Goal: Information Seeking & Learning: Learn about a topic

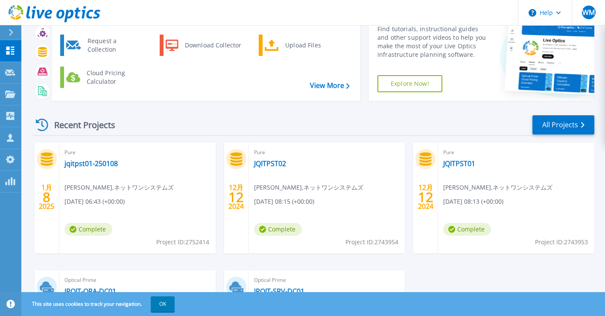
scroll to position [157, 0]
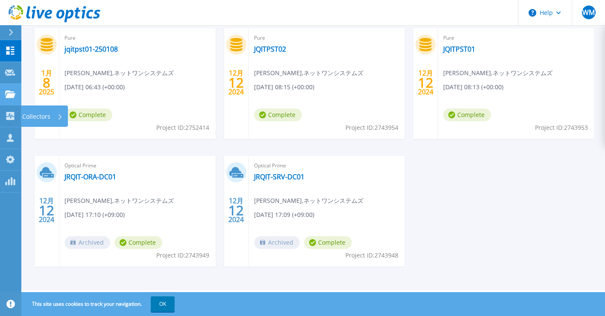
click at [9, 95] on icon at bounding box center [10, 93] width 10 height 7
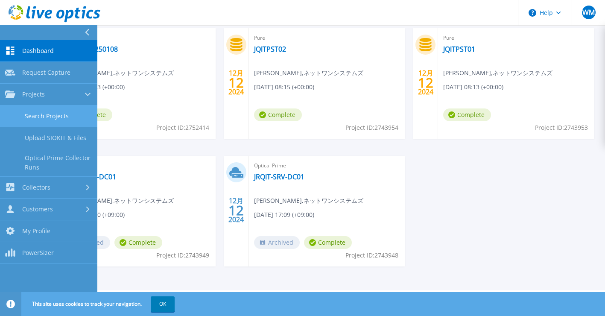
click at [51, 120] on link "Search Projects" at bounding box center [48, 116] width 97 height 22
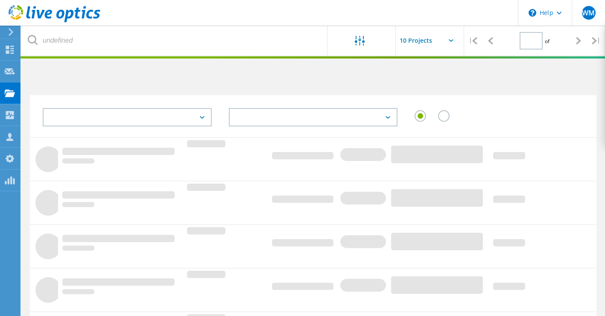
type input "1"
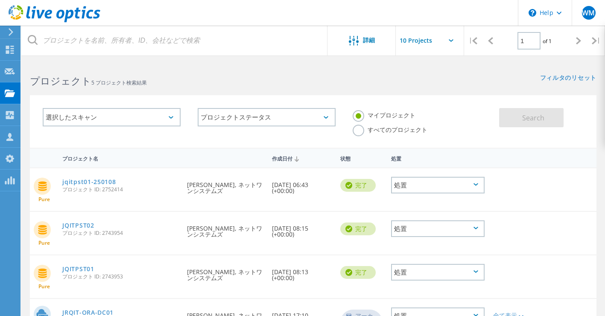
scroll to position [118, 0]
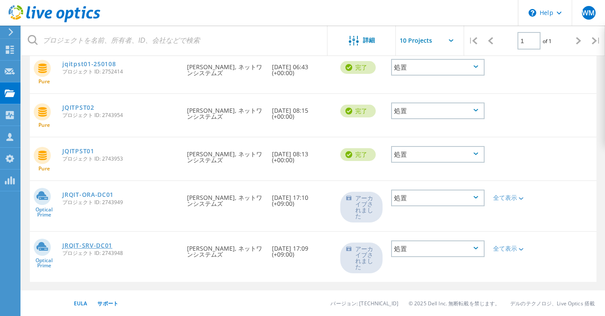
click at [107, 245] on link "JRQIT-SRV-DC01" at bounding box center [87, 245] width 50 height 6
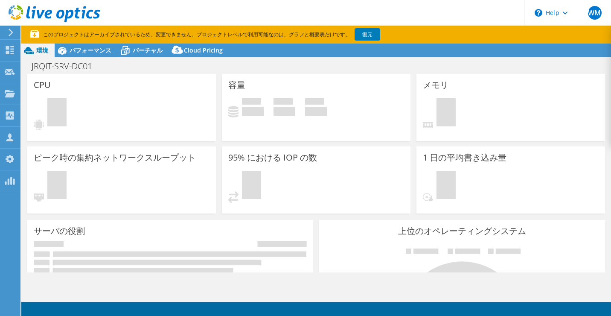
select select "[GEOGRAPHIC_DATA]"
select select "USD"
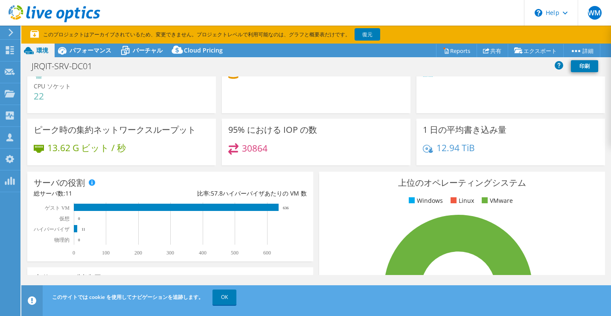
scroll to position [85, 0]
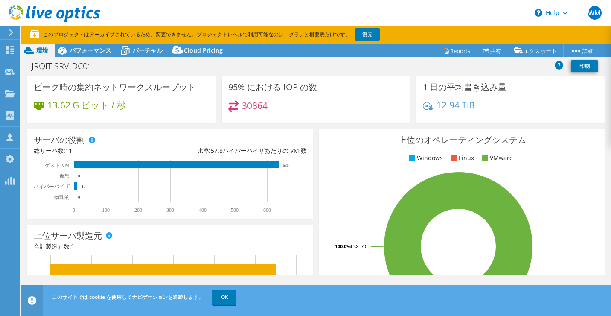
click at [42, 105] on icon at bounding box center [39, 106] width 10 height 8
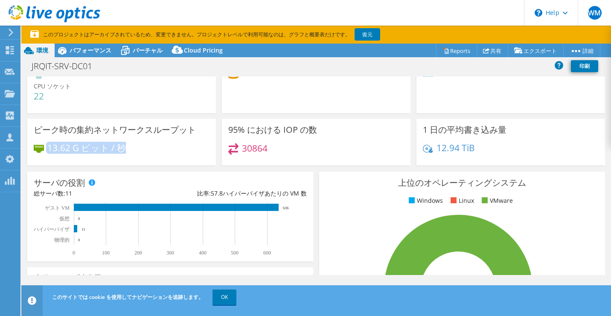
drag, startPoint x: 127, startPoint y: 143, endPoint x: 36, endPoint y: 144, distance: 90.5
click at [36, 144] on div "13.62 G ビット / 秒" at bounding box center [122, 152] width 176 height 18
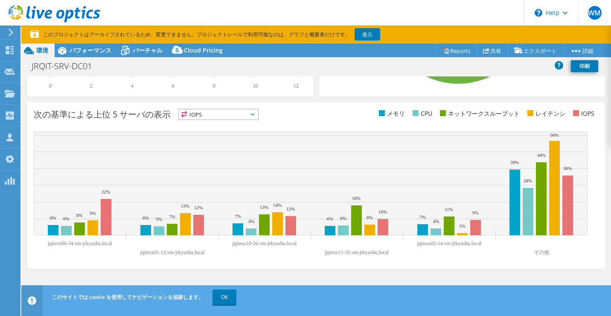
scroll to position [0, 0]
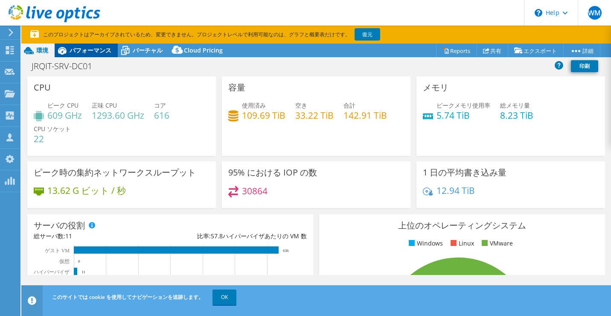
click at [96, 50] on span "パフォーマンス" at bounding box center [91, 50] width 42 height 8
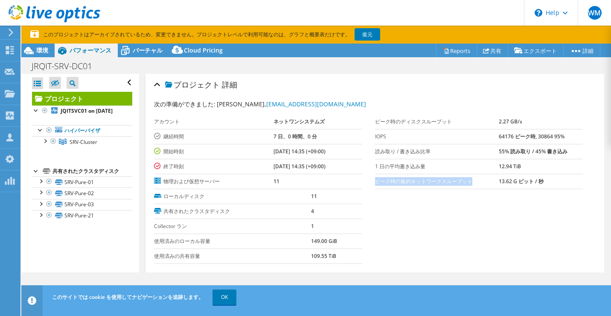
drag, startPoint x: 373, startPoint y: 178, endPoint x: 476, endPoint y: 178, distance: 103.7
click at [476, 178] on label "ピーク時の集約ネットワークスループット" at bounding box center [437, 181] width 124 height 9
copy label "ピーク時の集約ネットワークスループット"
click at [43, 145] on div at bounding box center [45, 140] width 9 height 9
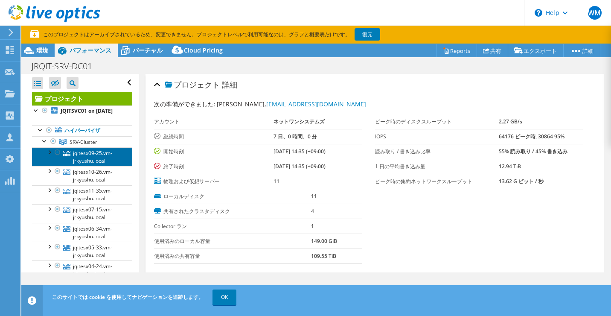
click at [96, 158] on link "jqitesx09-25.vm-jrkyushu.local" at bounding box center [82, 156] width 100 height 19
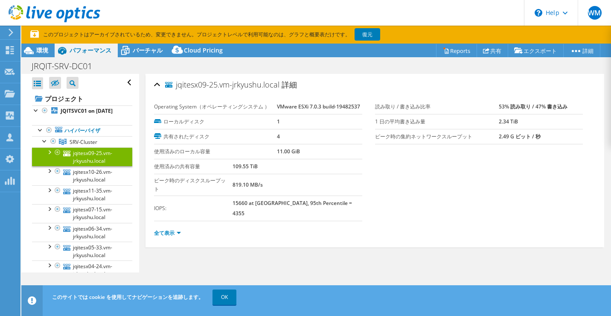
click at [183, 228] on li "全て表示" at bounding box center [170, 232] width 32 height 9
click at [179, 229] on link "全て表示" at bounding box center [167, 232] width 27 height 7
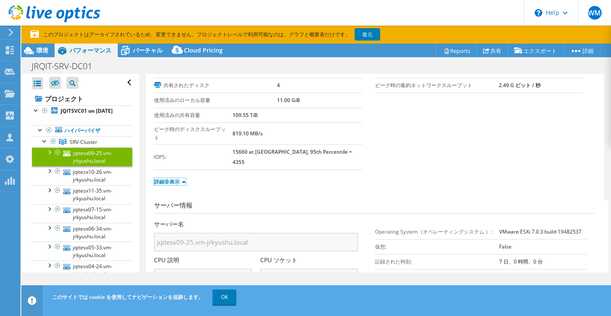
scroll to position [9, 0]
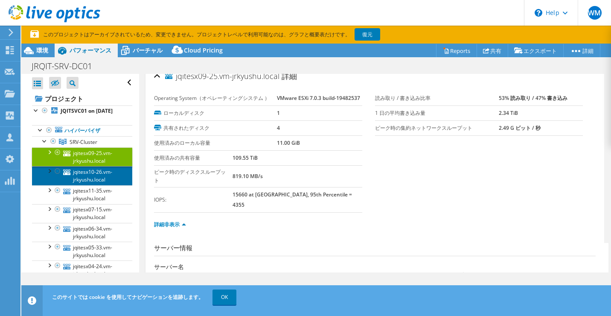
click at [77, 185] on link "jqitesx10-26.vm-jrkyushu.local" at bounding box center [82, 175] width 100 height 19
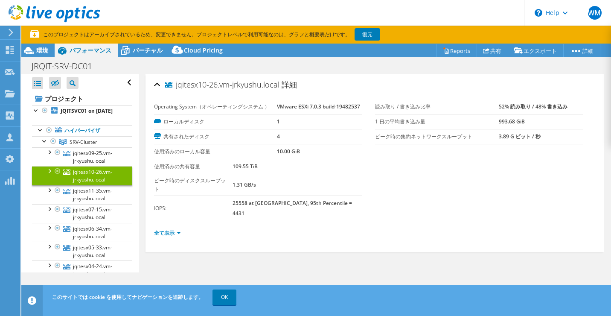
scroll to position [0, 0]
click at [167, 229] on link "全て表示" at bounding box center [167, 232] width 27 height 7
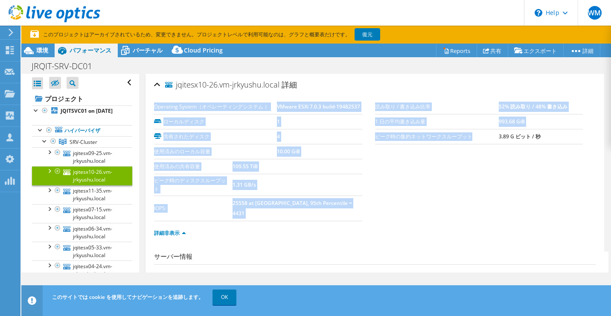
drag, startPoint x: 370, startPoint y: 133, endPoint x: 484, endPoint y: 133, distance: 114.4
click at [484, 133] on section "Operating System（オペレーティングシステム ） VMware ESXi 7.0.3 build-19482537 ローカルディスク 1 共有さ…" at bounding box center [375, 160] width 442 height 122
drag, startPoint x: 484, startPoint y: 133, endPoint x: 460, endPoint y: 165, distance: 40.0
click at [460, 165] on section "Operating System（オペレーティングシステム ） VMware ESXi 7.0.3 build-19482537 ローカルディスク 1 共有さ…" at bounding box center [375, 160] width 442 height 122
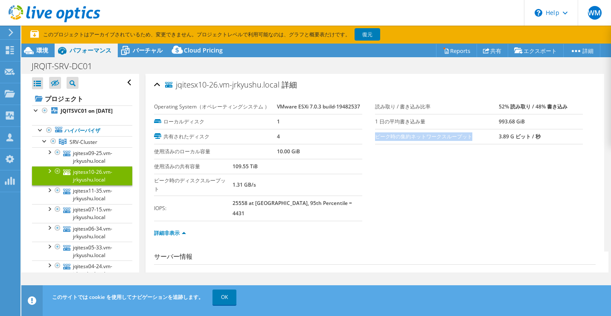
drag, startPoint x: 373, startPoint y: 139, endPoint x: 468, endPoint y: 138, distance: 95.6
click at [468, 138] on label "ピーク時の集約ネットワークスループット" at bounding box center [437, 136] width 124 height 9
copy label "ピーク時の集約ネットワークスループット"
click at [80, 204] on link "jqitesx11-35.vm-jrkyushu.local" at bounding box center [82, 194] width 100 height 19
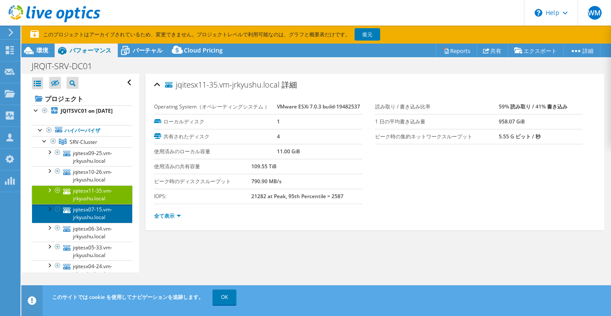
click at [93, 223] on link "jqitesx07-15.vm-jrkyushu.local" at bounding box center [82, 213] width 100 height 19
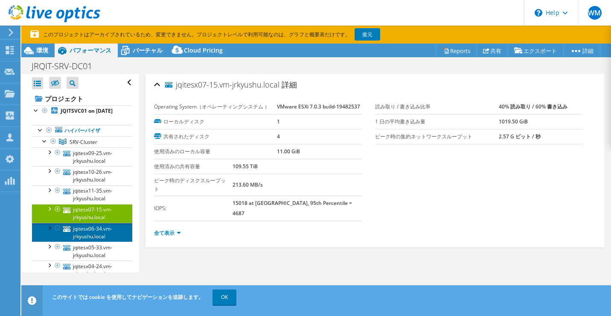
click at [97, 242] on link "jqitesx06-34.vm-jrkyushu.local" at bounding box center [82, 232] width 100 height 19
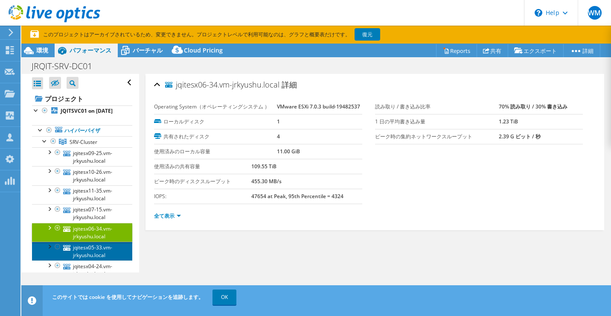
click at [96, 258] on link "jqitesx05-33.vm-jrkyushu.local" at bounding box center [82, 251] width 100 height 19
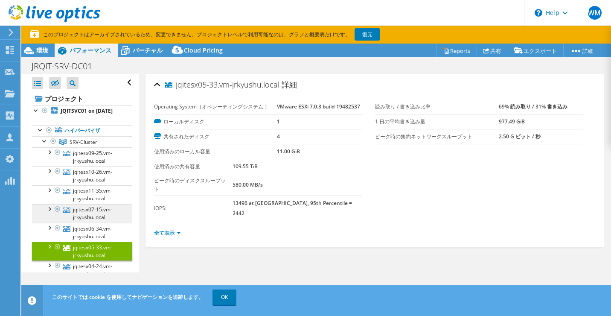
scroll to position [85, 0]
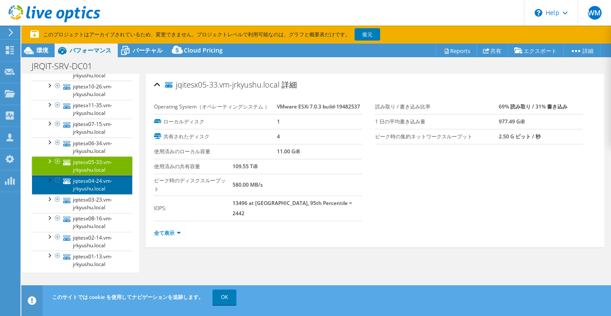
click at [89, 194] on link "jqitesx04-24.vm-jrkyushu.local" at bounding box center [82, 184] width 100 height 19
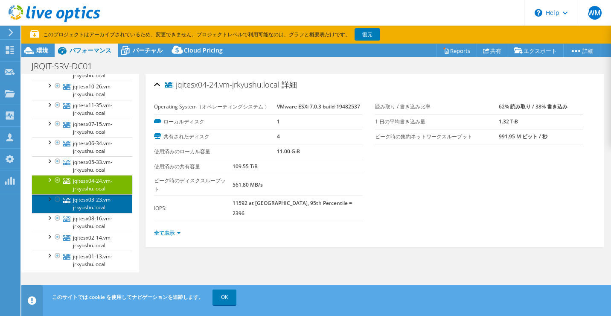
click at [88, 210] on link "jqitesx03-23.vm-jrkyushu.local" at bounding box center [82, 203] width 100 height 19
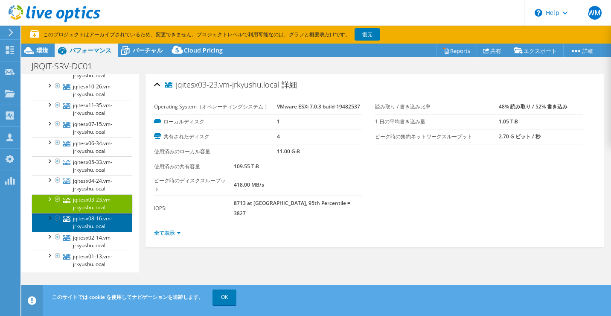
click at [92, 223] on link "jqitesx08-16.vm-jrkyushu.local" at bounding box center [82, 222] width 100 height 19
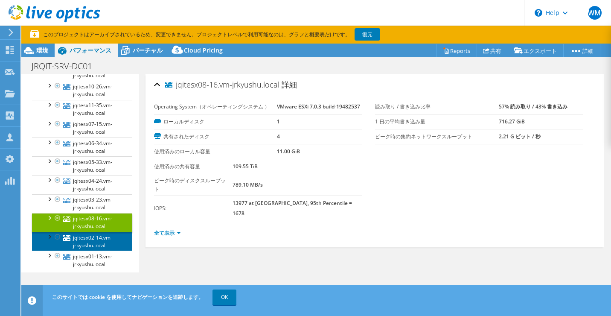
click at [88, 240] on link "jqitesx02-14.vm-jrkyushu.local" at bounding box center [82, 241] width 100 height 19
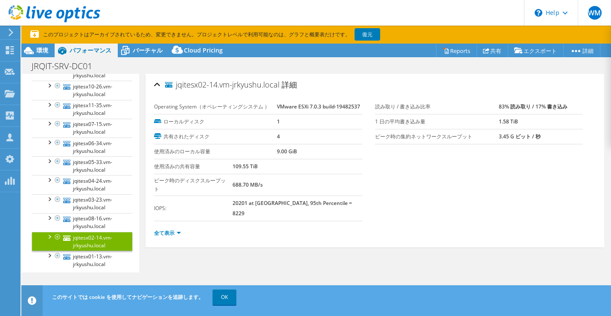
scroll to position [174, 0]
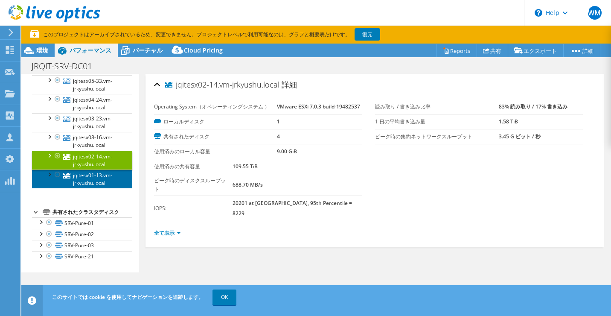
click at [91, 182] on link "jqitesx01-13.vm-jrkyushu.local" at bounding box center [82, 178] width 100 height 19
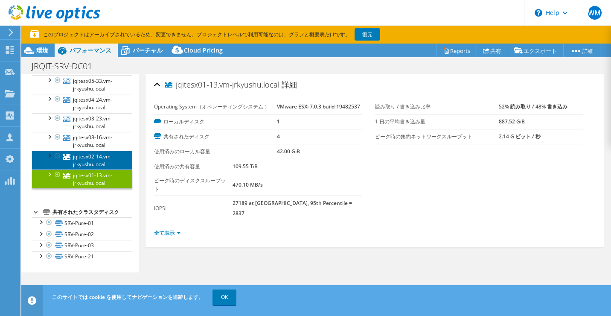
click at [93, 155] on link "jqitesx02-14.vm-jrkyushu.local" at bounding box center [82, 160] width 100 height 19
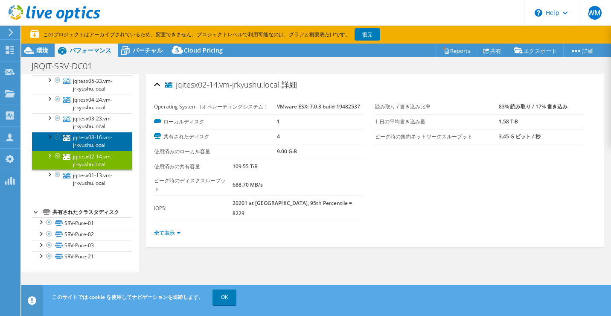
click at [91, 132] on link "jqitesx08-16.vm-jrkyushu.local" at bounding box center [82, 141] width 100 height 19
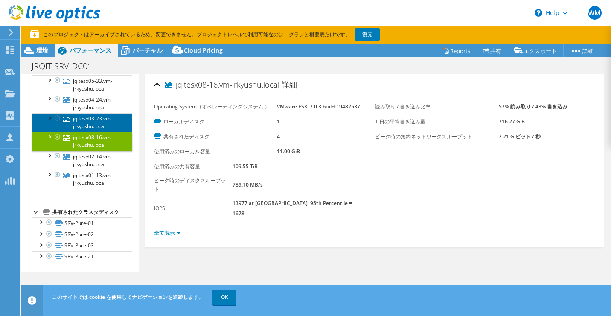
click at [89, 114] on link "jqitesx03-23.vm-jrkyushu.local" at bounding box center [82, 122] width 100 height 19
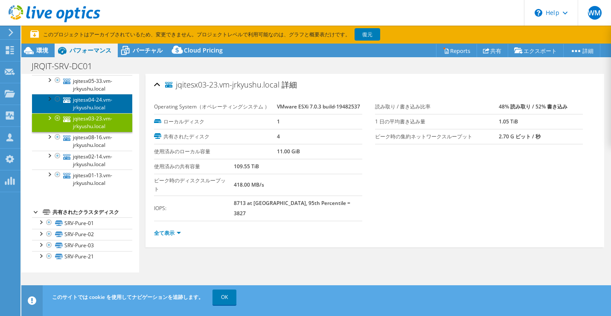
click at [89, 98] on link "jqitesx04-24.vm-jrkyushu.local" at bounding box center [82, 103] width 100 height 19
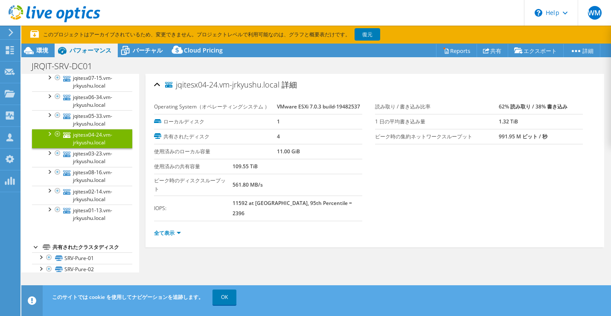
scroll to position [89, 0]
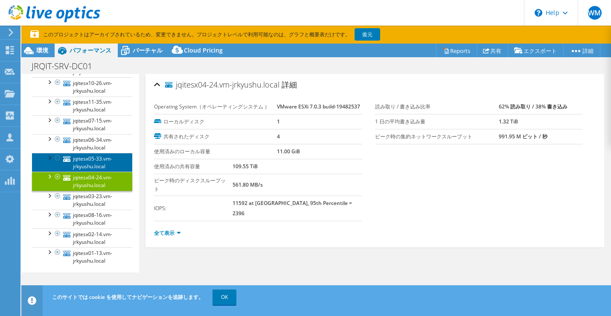
click at [88, 161] on link "jqitesx05-33.vm-jrkyushu.local" at bounding box center [82, 162] width 100 height 19
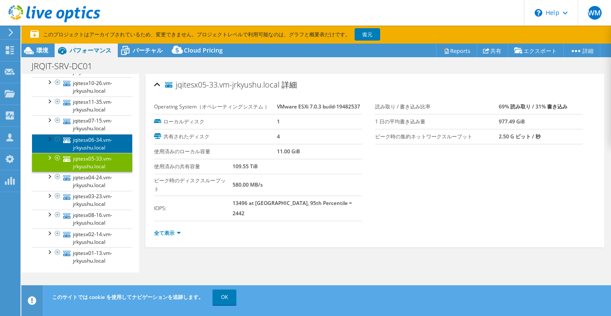
click at [89, 148] on link "jqitesx06-34.vm-jrkyushu.local" at bounding box center [82, 143] width 100 height 19
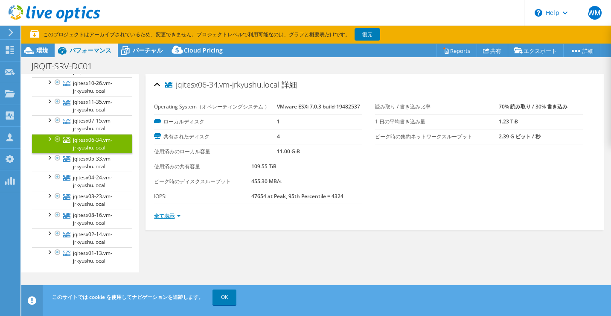
click at [180, 217] on link "全て表示" at bounding box center [167, 215] width 27 height 7
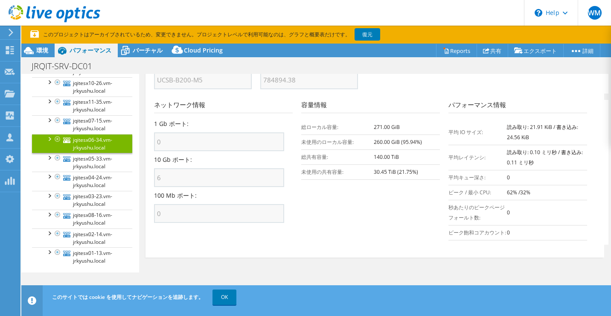
scroll to position [256, 0]
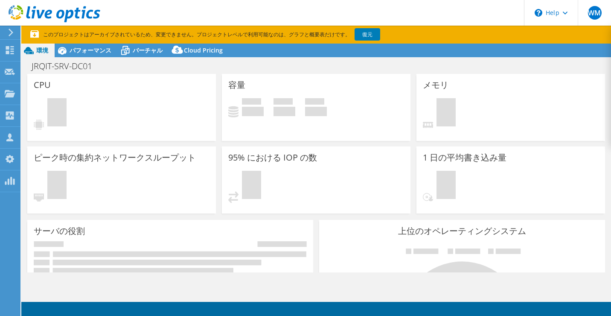
select select "[GEOGRAPHIC_DATA]"
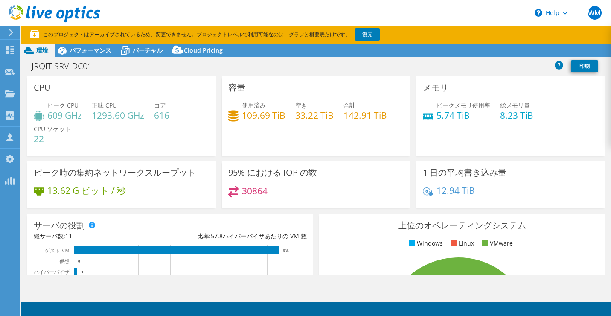
select select "[GEOGRAPHIC_DATA]"
select select "USD"
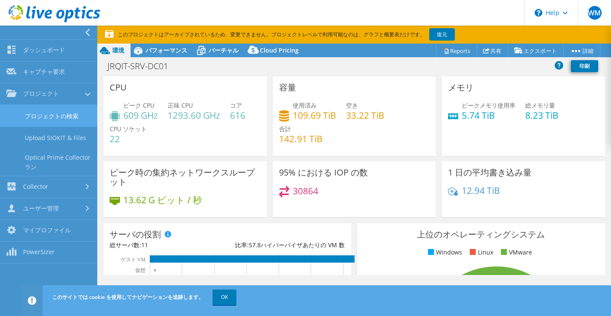
click at [65, 116] on link "プロジェクトの検索" at bounding box center [48, 116] width 97 height 22
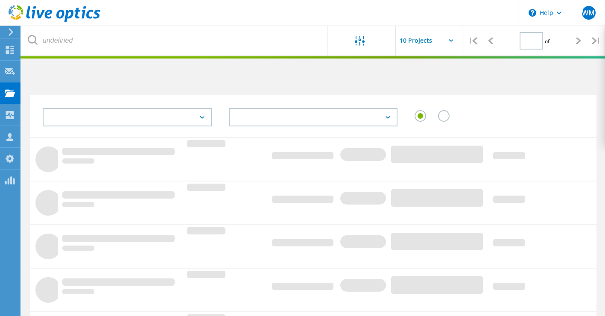
type input "1"
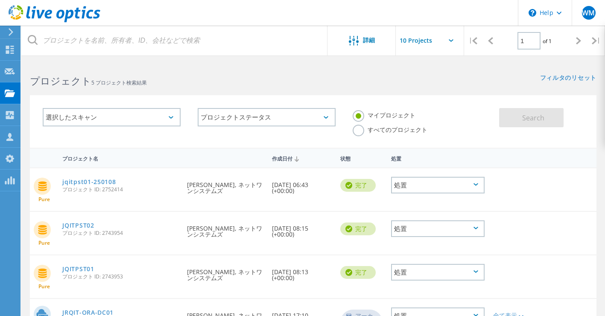
scroll to position [118, 0]
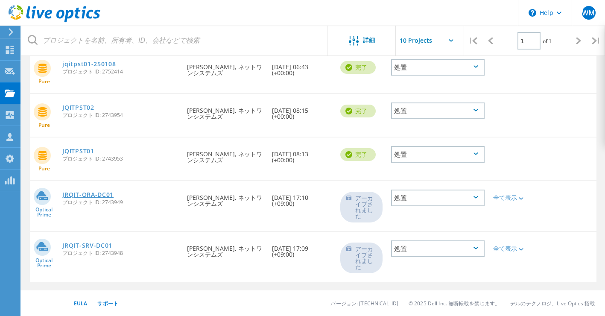
click at [114, 195] on link "JRQIT-ORA-DC01" at bounding box center [87, 195] width 51 height 6
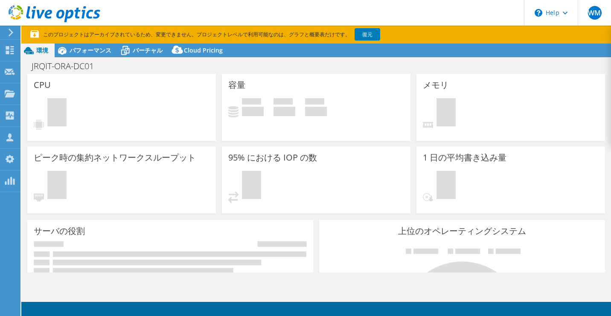
select select "[GEOGRAPHIC_DATA]"
select select "USD"
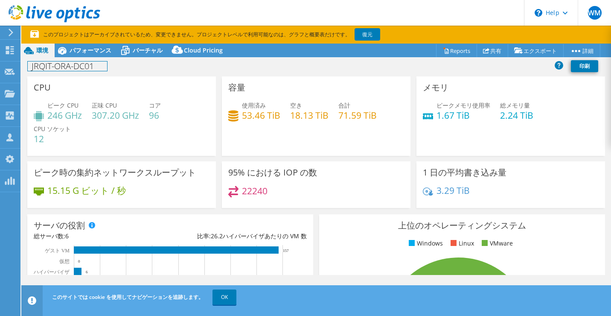
click at [90, 58] on div "JRQIT-ORA-DC01 印刷" at bounding box center [316, 66] width 590 height 16
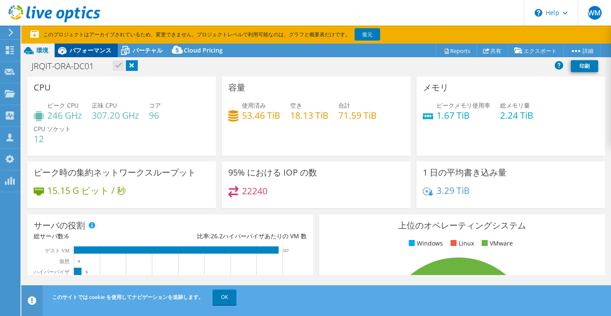
click at [89, 53] on span "パフォーマンス" at bounding box center [91, 50] width 42 height 8
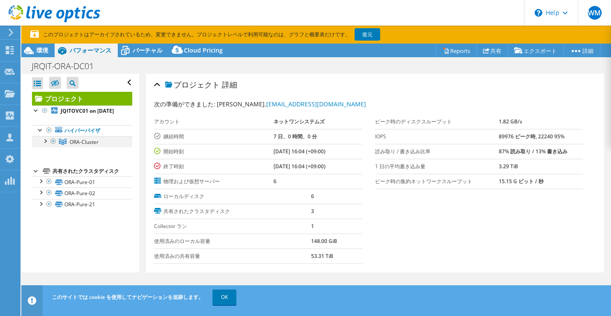
click at [44, 145] on div at bounding box center [45, 140] width 9 height 9
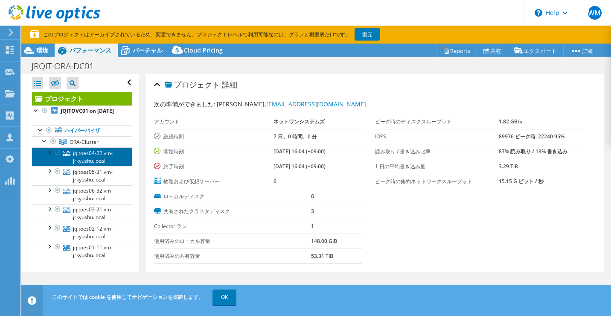
click at [80, 164] on link "jqitoes04-22.vm-jrkyushu.local" at bounding box center [82, 156] width 100 height 19
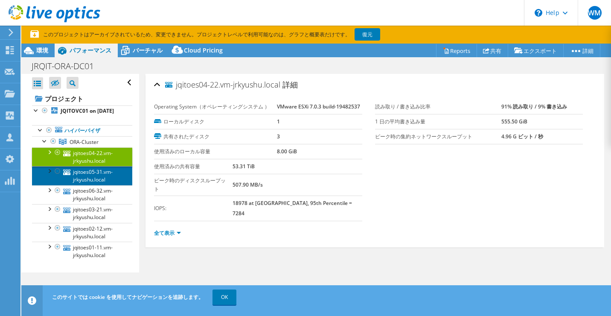
click at [79, 183] on link "jqitoes05-31.vm-jrkyushu.local" at bounding box center [82, 175] width 100 height 19
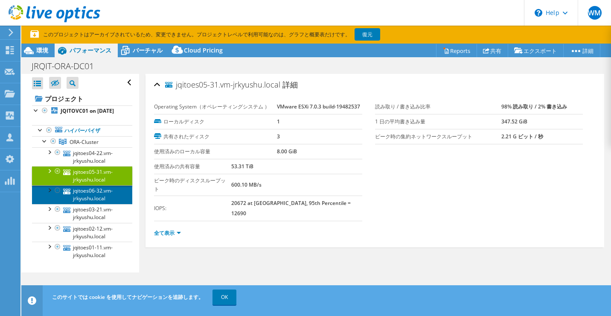
click at [79, 200] on link "jqitoes06-32.vm-jrkyushu.local" at bounding box center [82, 194] width 100 height 19
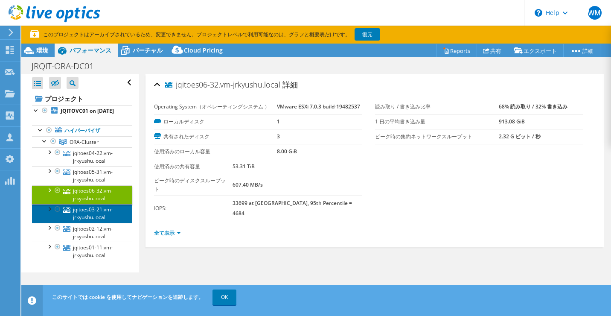
click at [81, 223] on link "jqitoes03-21.vm-jrkyushu.local" at bounding box center [82, 213] width 100 height 19
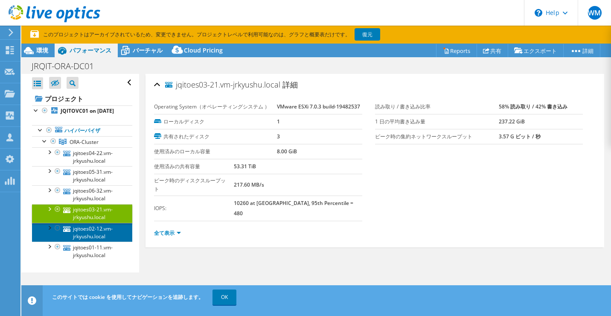
click at [80, 242] on link "jqitoes02-12.vm-jrkyushu.local" at bounding box center [82, 232] width 100 height 19
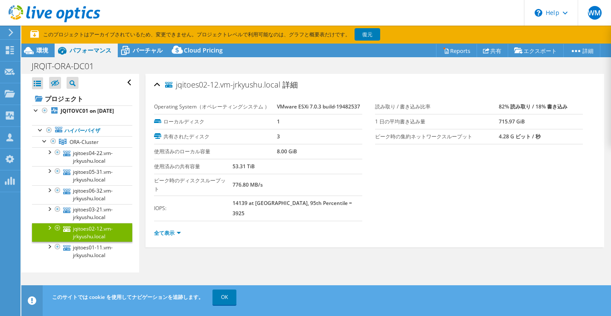
scroll to position [69, 0]
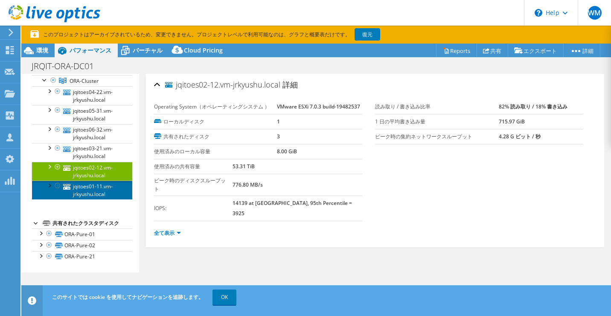
click at [89, 189] on link "jqitoes01-11.vm-jrkyushu.local" at bounding box center [82, 190] width 100 height 19
